Goal: Task Accomplishment & Management: Use online tool/utility

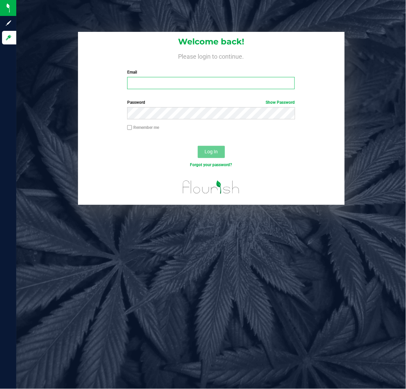
click at [163, 82] on input "Email" at bounding box center [210, 83] width 167 height 12
type input "[EMAIL_ADDRESS][DOMAIN_NAME]"
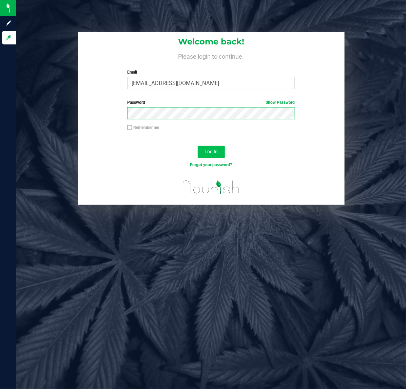
click at [221, 154] on button "Log In" at bounding box center [211, 152] width 27 height 12
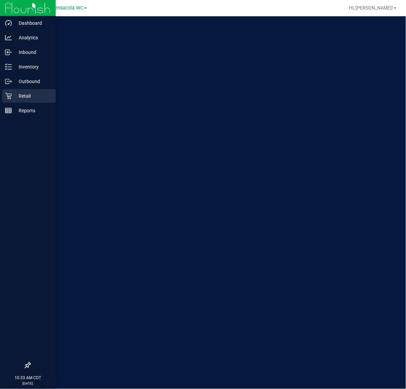
click at [11, 93] on icon at bounding box center [8, 96] width 7 height 7
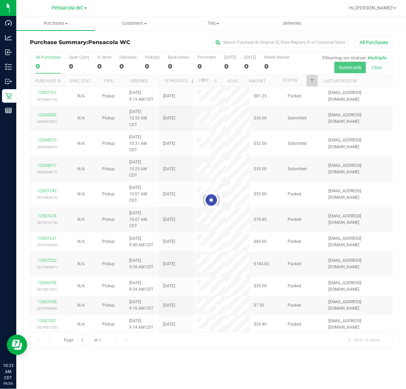
click at [316, 80] on div at bounding box center [211, 200] width 362 height 296
click at [313, 80] on div at bounding box center [211, 200] width 362 height 296
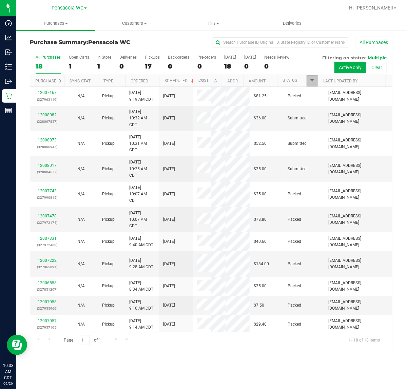
click at [310, 80] on span "Filter" at bounding box center [311, 80] width 5 height 5
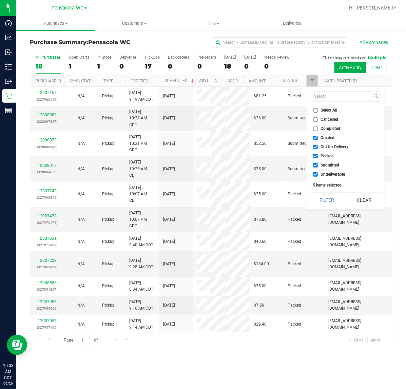
click at [333, 110] on span "Select All" at bounding box center [329, 110] width 17 height 4
click at [318, 110] on input "Select All" at bounding box center [315, 110] width 4 height 4
checkbox input "true"
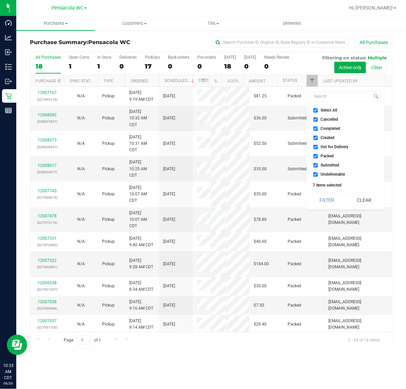
click at [332, 109] on span "Select All" at bounding box center [329, 110] width 17 height 4
click at [318, 109] on input "Select All" at bounding box center [315, 110] width 4 height 4
checkbox input "false"
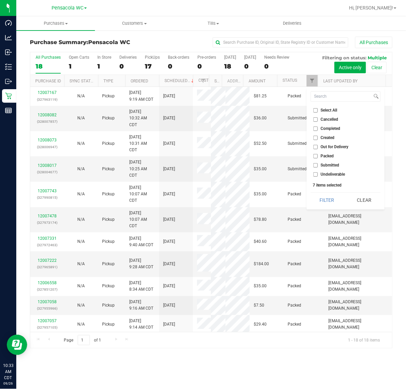
checkbox input "false"
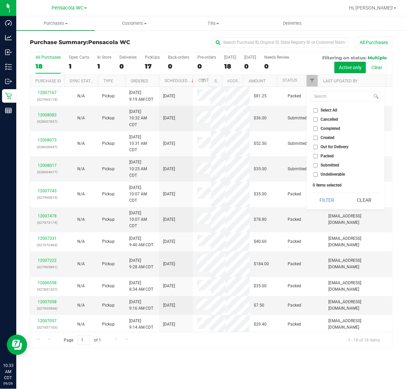
click at [331, 163] on span "Submitted" at bounding box center [330, 165] width 19 height 4
click at [318, 163] on input "Submitted" at bounding box center [315, 165] width 4 height 4
checkbox input "true"
click at [324, 198] on button "Filter" at bounding box center [327, 200] width 33 height 15
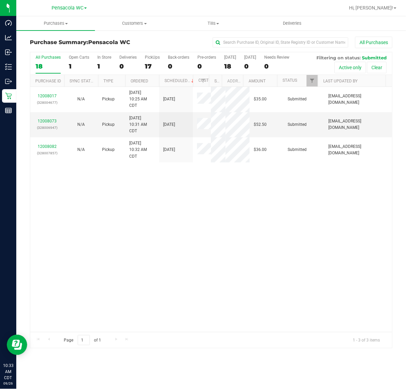
click at [46, 95] on link "12008017" at bounding box center [47, 96] width 19 height 5
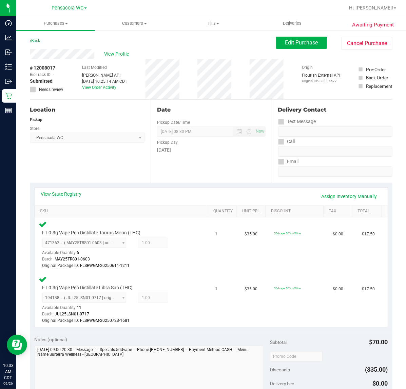
click at [31, 41] on icon at bounding box center [30, 41] width 1 height 4
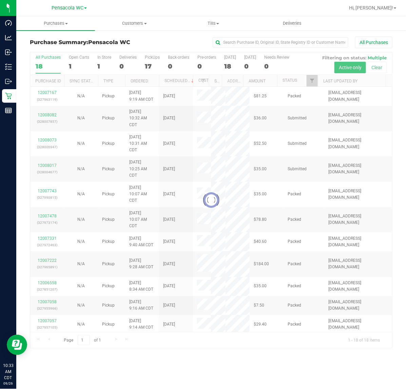
click at [313, 78] on div at bounding box center [211, 200] width 362 height 296
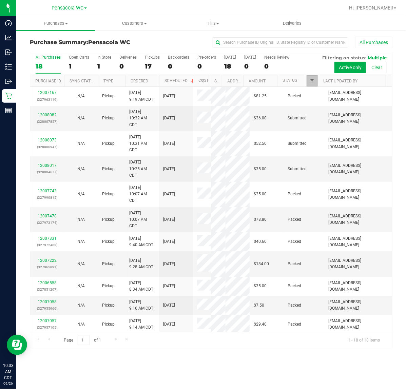
click at [309, 81] on span "Filter" at bounding box center [311, 80] width 5 height 5
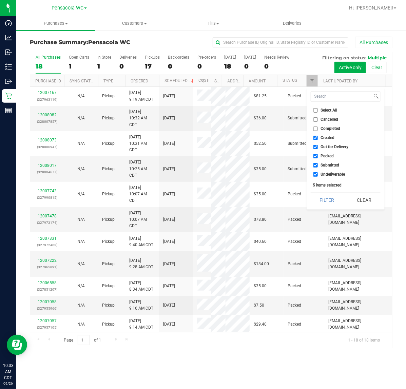
click at [331, 109] on span "Select All" at bounding box center [329, 110] width 17 height 4
click at [318, 109] on input "Select All" at bounding box center [315, 110] width 4 height 4
checkbox input "true"
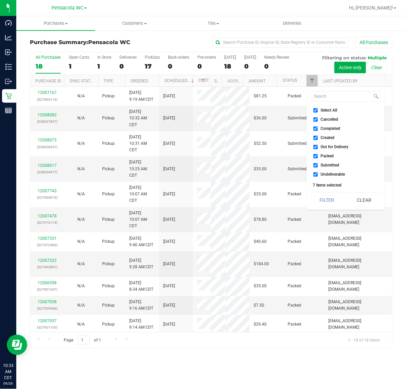
click at [330, 108] on span "Select All" at bounding box center [329, 110] width 17 height 4
click at [318, 108] on input "Select All" at bounding box center [315, 110] width 4 height 4
checkbox input "false"
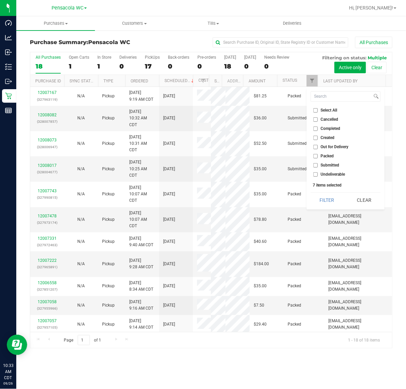
checkbox input "false"
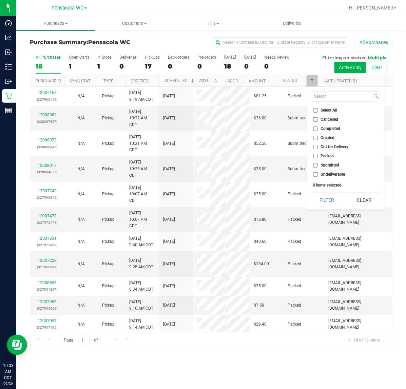
click at [331, 165] on span "Submitted" at bounding box center [330, 165] width 19 height 4
click at [318, 165] on input "Submitted" at bounding box center [315, 165] width 4 height 4
checkbox input "true"
click at [330, 202] on button "Filter" at bounding box center [327, 200] width 33 height 15
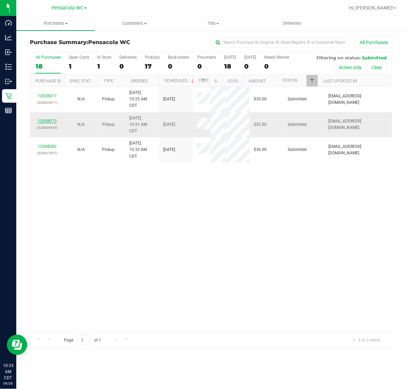
click at [51, 119] on link "12008073" at bounding box center [47, 121] width 19 height 5
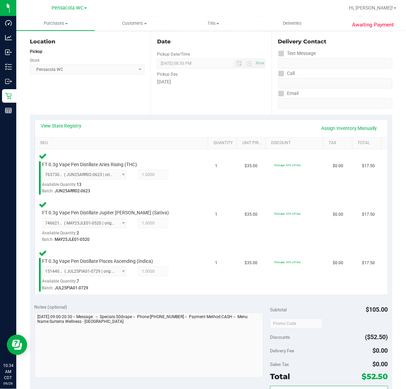
scroll to position [119, 0]
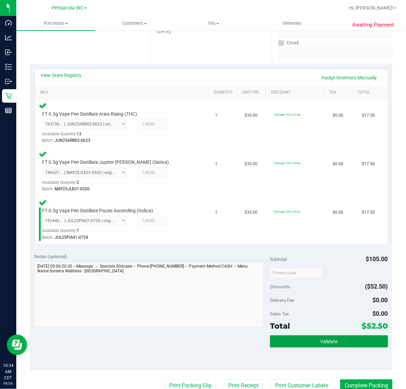
click at [333, 336] on button "Validate" at bounding box center [329, 341] width 118 height 12
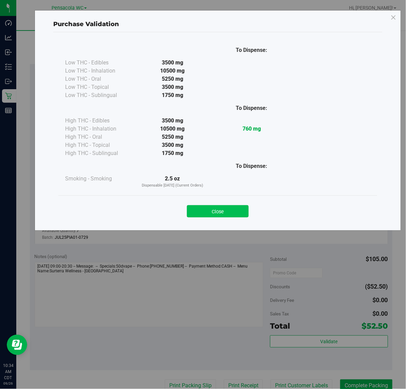
click at [236, 208] on button "Close" at bounding box center [218, 211] width 62 height 12
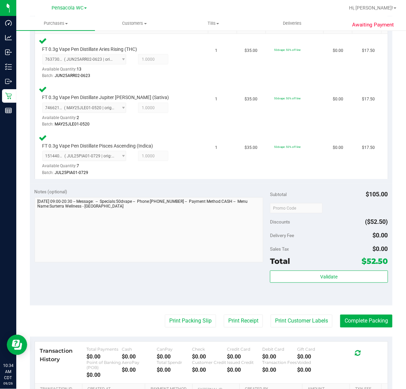
scroll to position [204, 0]
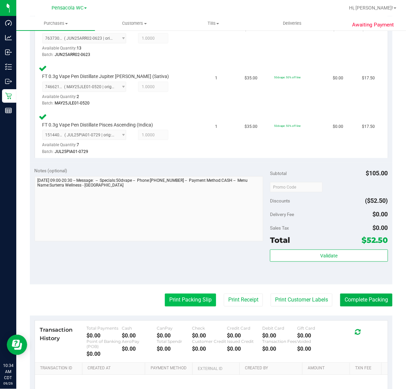
click at [189, 298] on button "Print Packing Slip" at bounding box center [190, 300] width 51 height 13
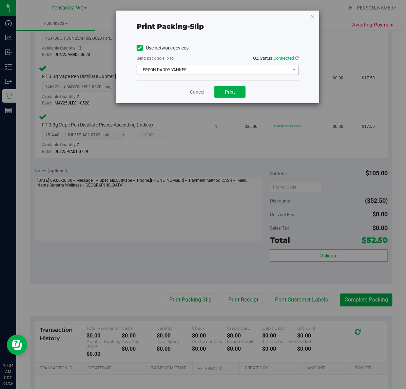
click at [212, 69] on span "EPSON-DADDY-YANKEE" at bounding box center [213, 69] width 153 height 9
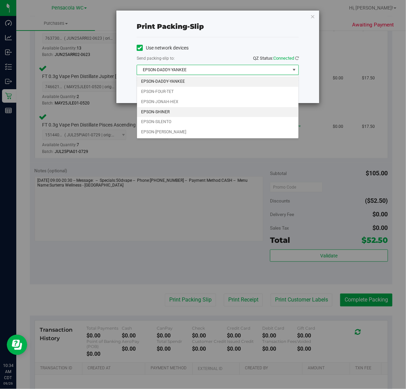
click at [172, 111] on li "EPSON-SHINER" at bounding box center [217, 112] width 161 height 10
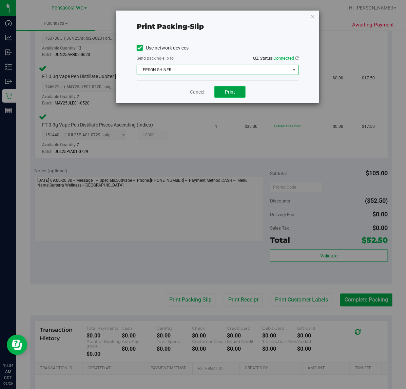
click at [231, 92] on span "Print" at bounding box center [230, 91] width 10 height 5
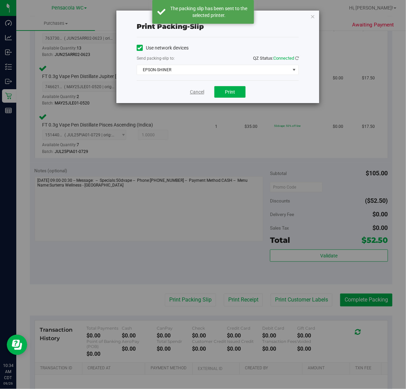
click at [197, 90] on link "Cancel" at bounding box center [197, 91] width 14 height 7
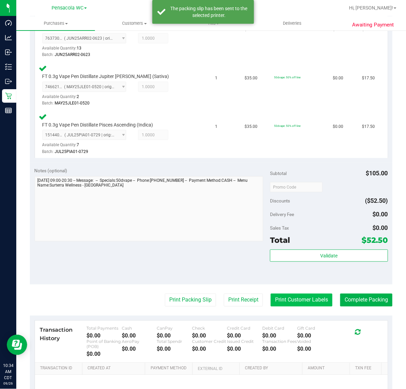
click at [309, 299] on button "Print Customer Labels" at bounding box center [302, 300] width 62 height 13
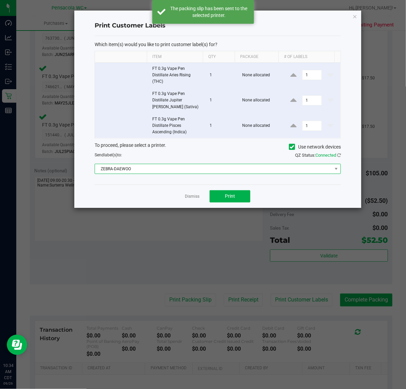
click at [200, 165] on span "ZEBRA-DAEWOO" at bounding box center [213, 168] width 237 height 9
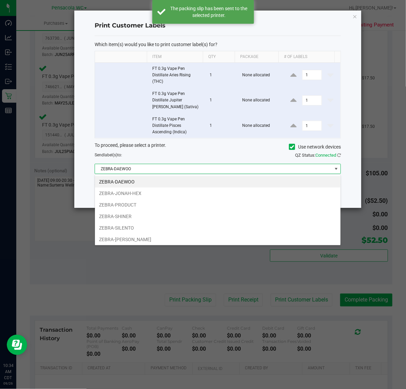
scroll to position [11, 246]
click at [132, 216] on li "ZEBRA-SHINER" at bounding box center [217, 217] width 245 height 12
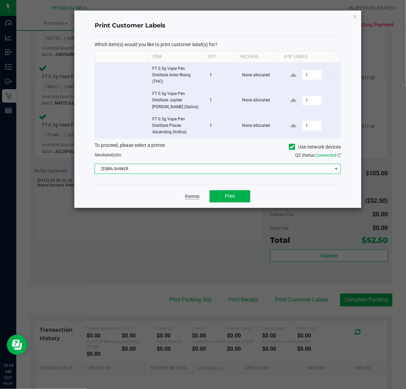
click at [193, 197] on link "Dismiss" at bounding box center [192, 197] width 15 height 6
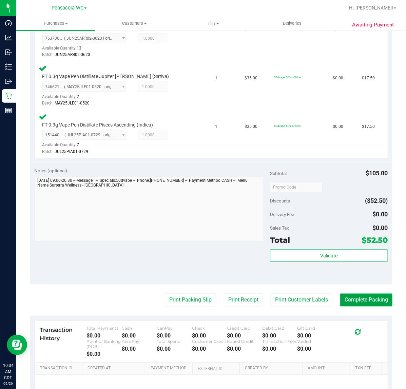
click at [366, 299] on button "Complete Packing" at bounding box center [366, 300] width 52 height 13
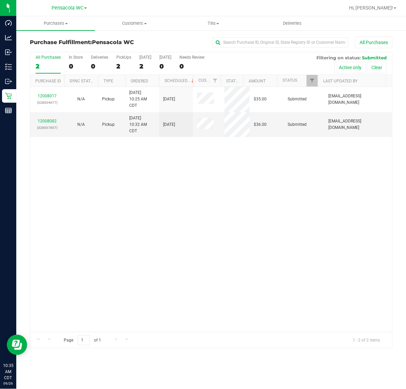
click at [53, 122] on link "12008082" at bounding box center [47, 121] width 19 height 5
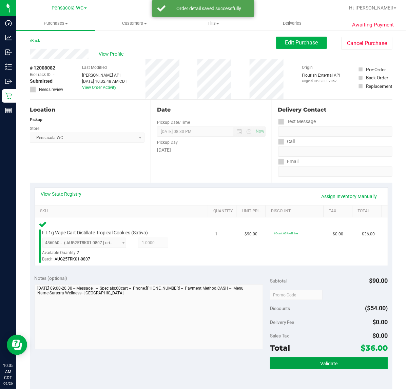
click at [338, 357] on button "Validate" at bounding box center [329, 363] width 118 height 12
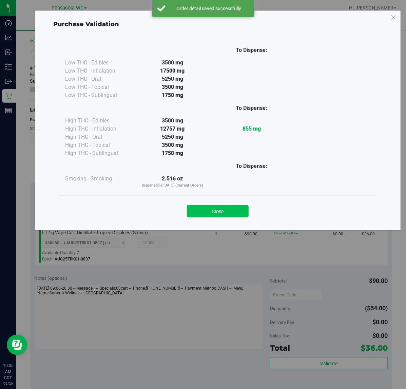
click at [238, 207] on button "Close" at bounding box center [218, 211] width 62 height 12
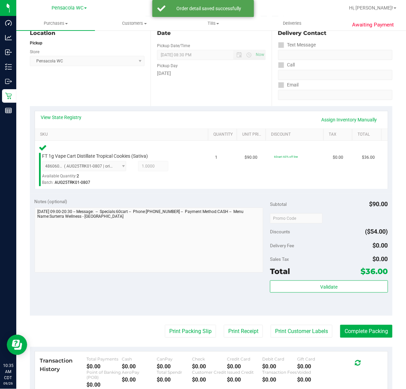
scroll to position [92, 0]
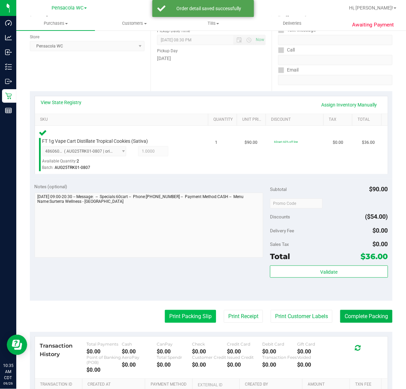
click at [189, 318] on button "Print Packing Slip" at bounding box center [190, 316] width 51 height 13
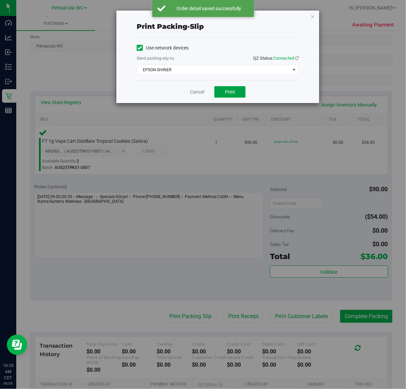
click at [238, 94] on button "Print" at bounding box center [229, 92] width 31 height 12
click at [200, 92] on link "Cancel" at bounding box center [197, 91] width 14 height 7
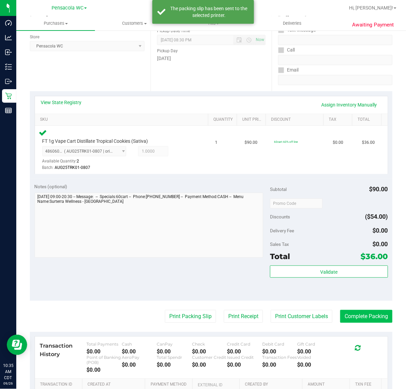
click at [367, 316] on button "Complete Packing" at bounding box center [366, 316] width 52 height 13
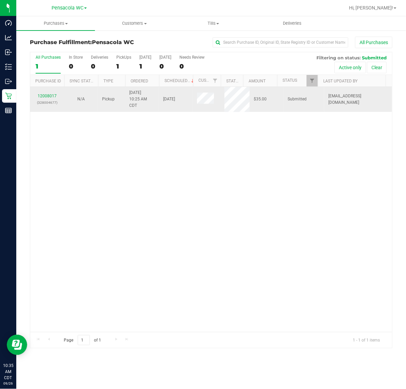
click at [52, 94] on div "12008017 (328004677)" at bounding box center [47, 99] width 26 height 13
click at [53, 97] on link "12008017" at bounding box center [47, 96] width 19 height 5
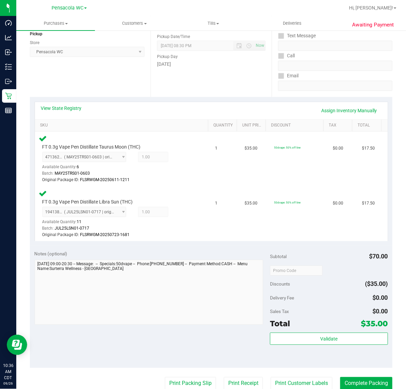
scroll to position [126, 0]
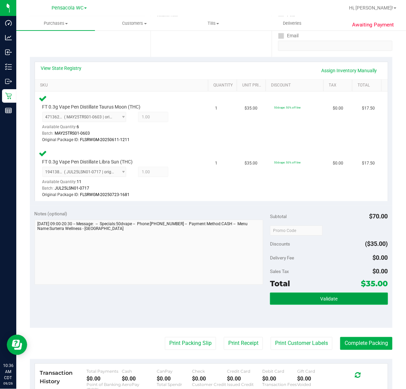
click at [347, 299] on button "Validate" at bounding box center [329, 299] width 118 height 12
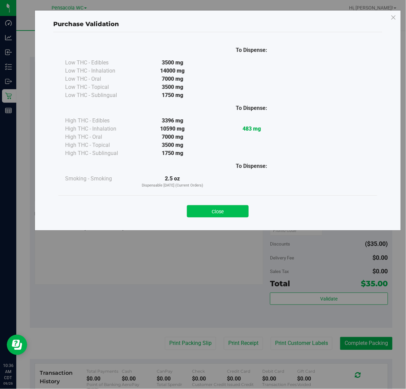
click at [235, 211] on button "Close" at bounding box center [218, 211] width 62 height 12
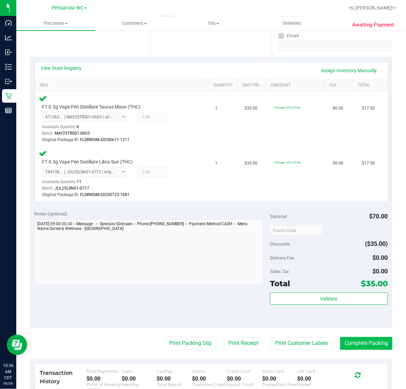
click at [375, 343] on button "Complete Packing" at bounding box center [366, 343] width 52 height 13
